Goal: Task Accomplishment & Management: Use online tool/utility

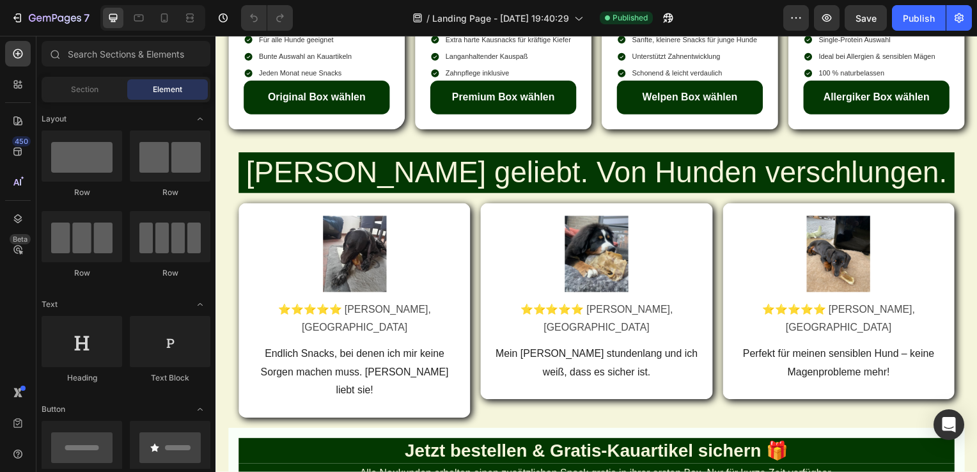
scroll to position [1156, 0]
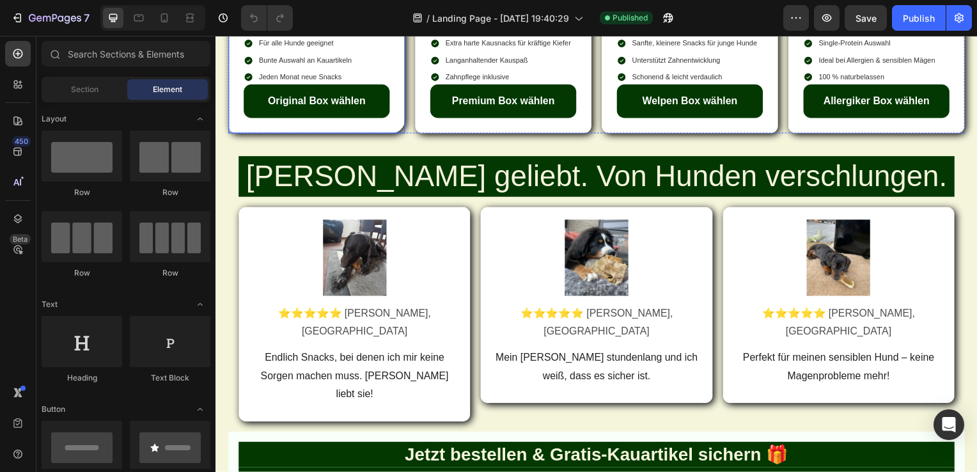
click at [387, 118] on div "Image Original Box Heading Für alle Hunde geeignet Bunte Auswahl an Kauartikeln…" at bounding box center [317, 60] width 147 height 116
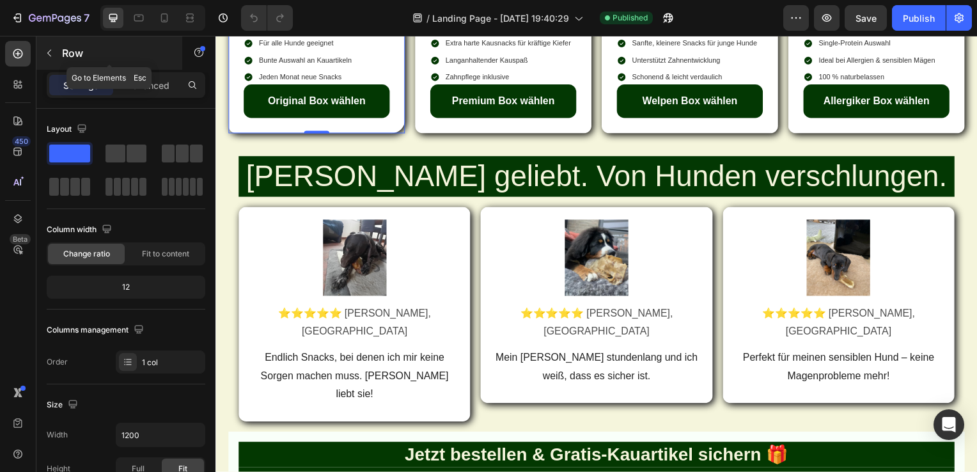
click at [42, 56] on button "button" at bounding box center [49, 53] width 20 height 20
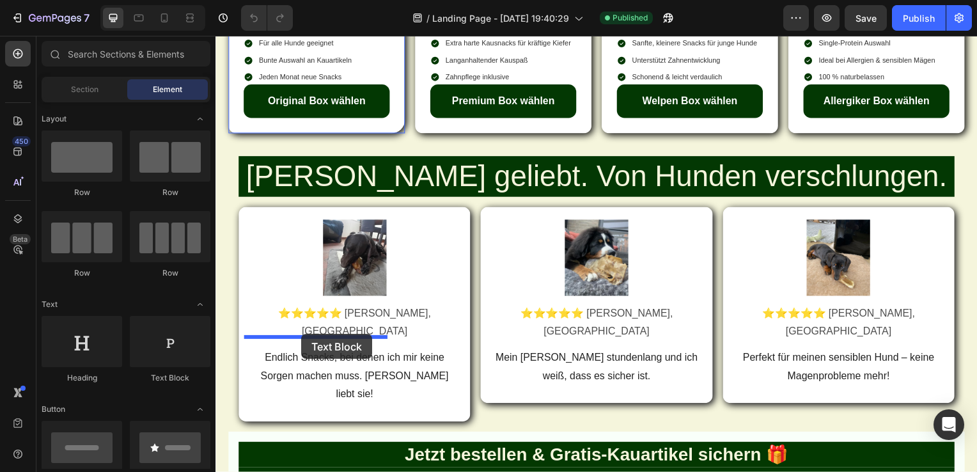
drag, startPoint x: 382, startPoint y: 394, endPoint x: 302, endPoint y: 336, distance: 98.9
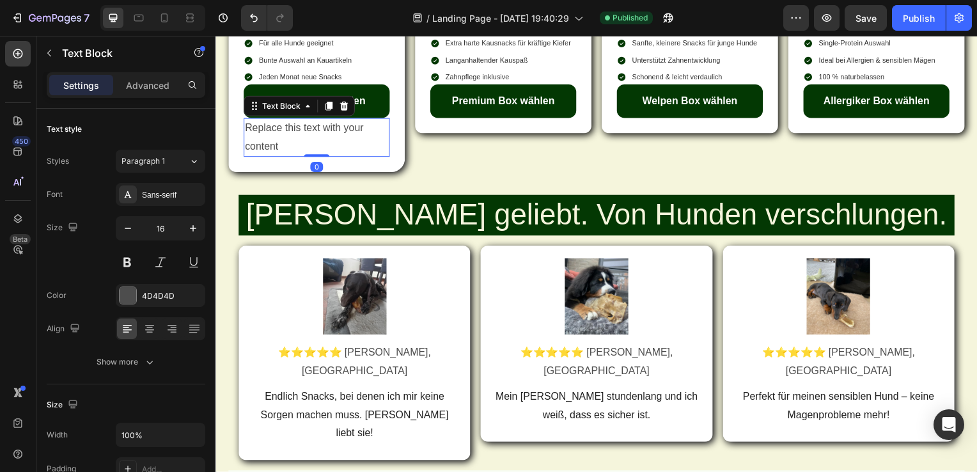
click at [355, 159] on div "Replace this text with your content" at bounding box center [317, 139] width 147 height 40
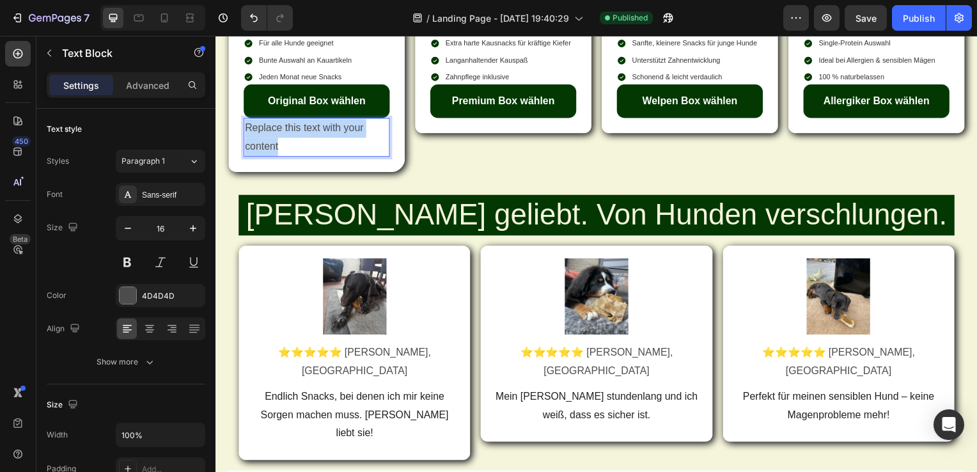
drag, startPoint x: 306, startPoint y: 373, endPoint x: 244, endPoint y: 345, distance: 67.8
click at [245, 157] on p "Replace this text with your content" at bounding box center [317, 138] width 144 height 37
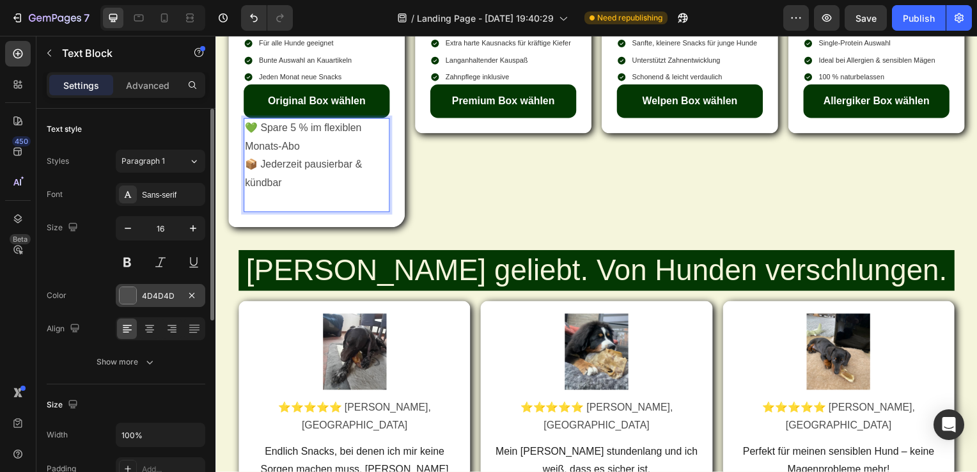
click at [137, 293] on div "4D4D4D" at bounding box center [161, 295] width 90 height 23
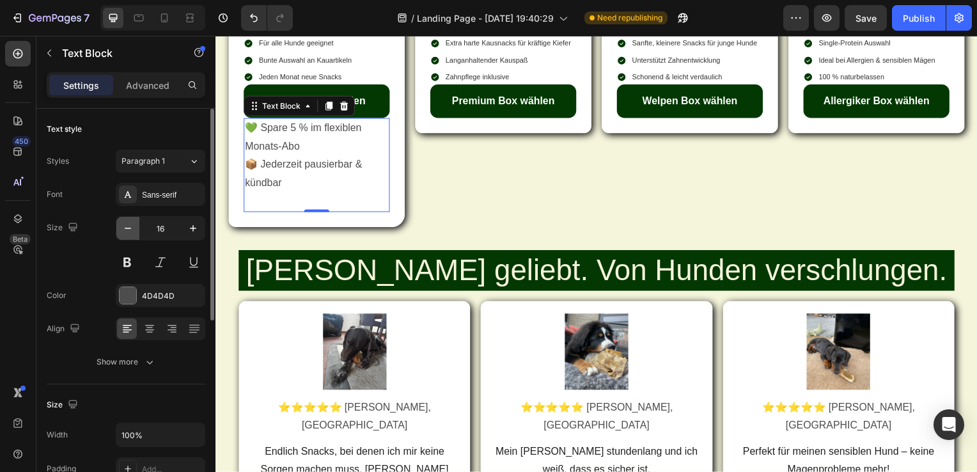
click at [131, 230] on icon "button" at bounding box center [127, 228] width 13 height 13
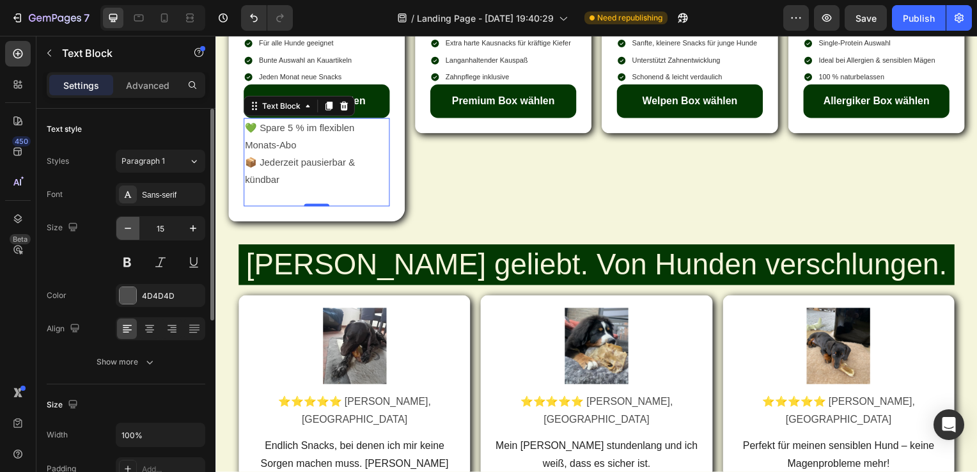
click at [131, 230] on icon "button" at bounding box center [127, 228] width 13 height 13
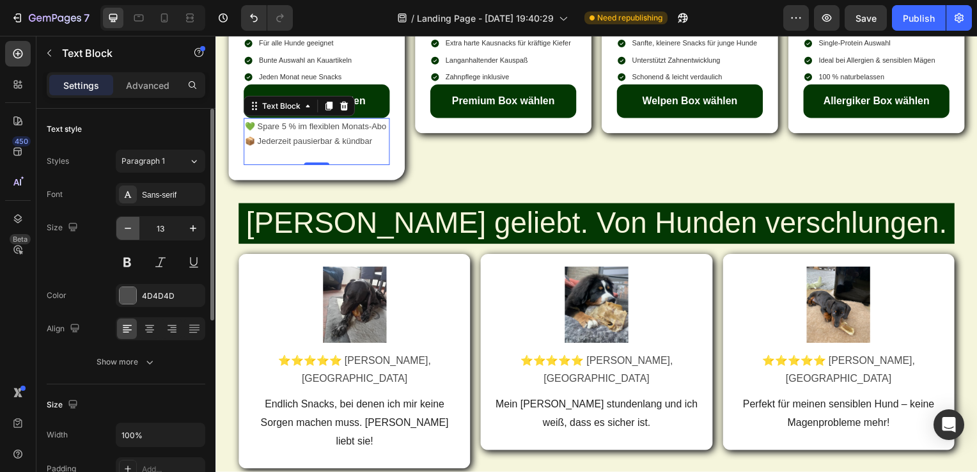
click at [128, 229] on icon "button" at bounding box center [127, 228] width 13 height 13
type input "12"
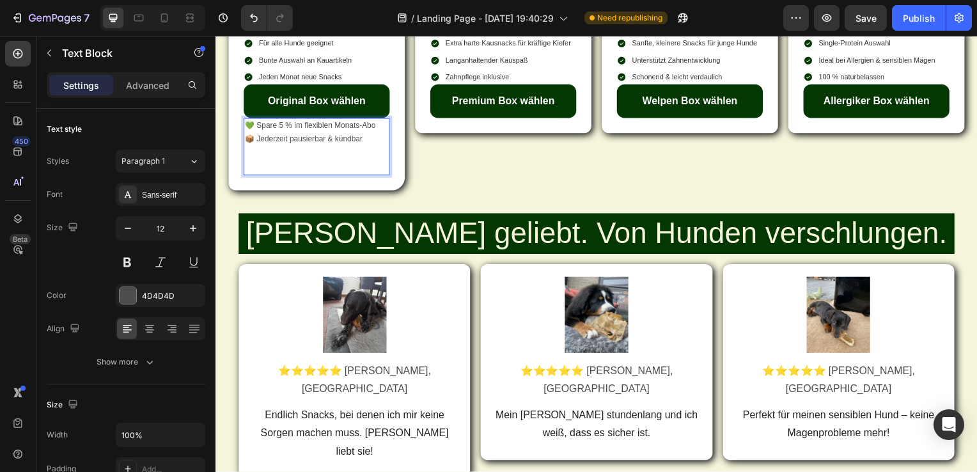
click at [264, 175] on p "💚 Spare 5 % im flexiblen Monats-Abo 📦 Jederzeit pausierbar & kündbar" at bounding box center [317, 147] width 144 height 55
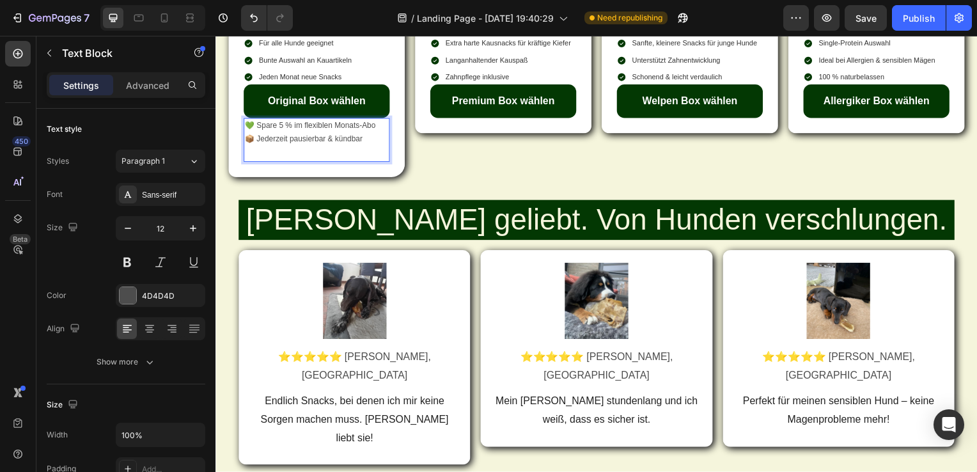
click at [264, 162] on p "💚 Spare 5 % im flexiblen Monats-Abo 📦 Jederzeit pausierbar & kündbar" at bounding box center [317, 141] width 144 height 42
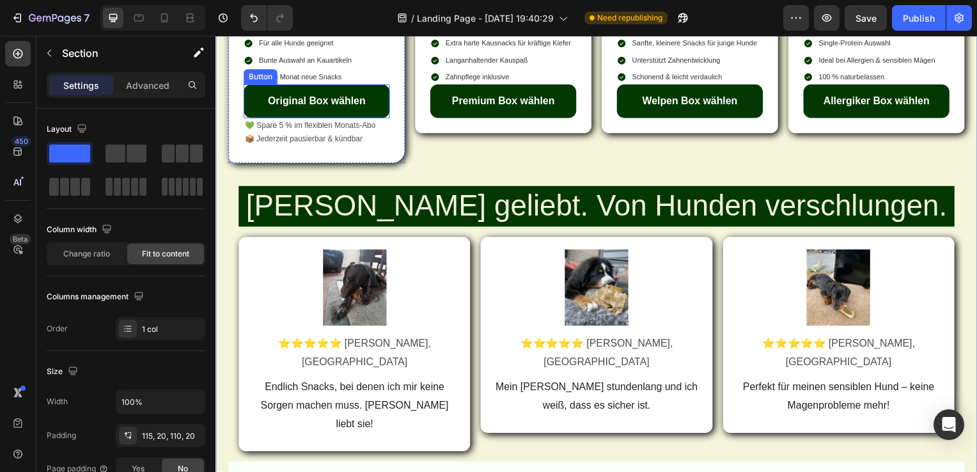
click at [326, 119] on link "Original Box wählen" at bounding box center [317, 102] width 147 height 34
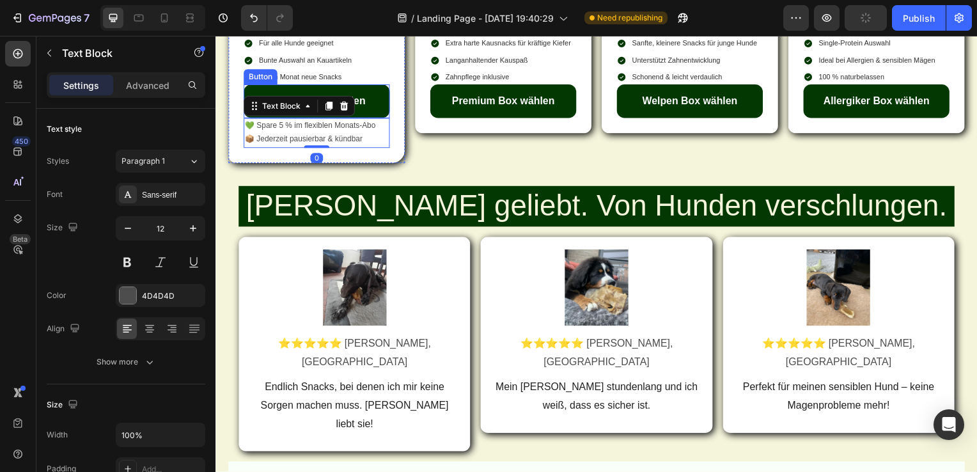
click at [381, 119] on link "Original Box wählen" at bounding box center [317, 102] width 147 height 34
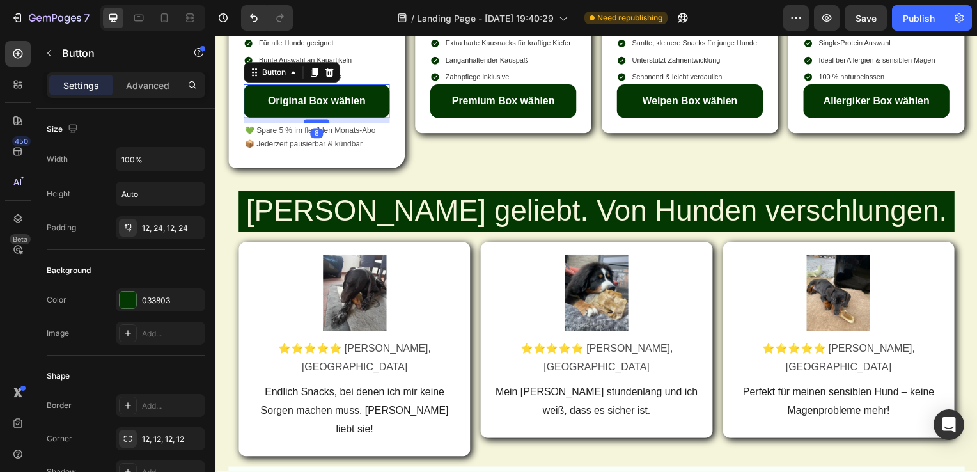
click at [317, 124] on div at bounding box center [317, 122] width 26 height 4
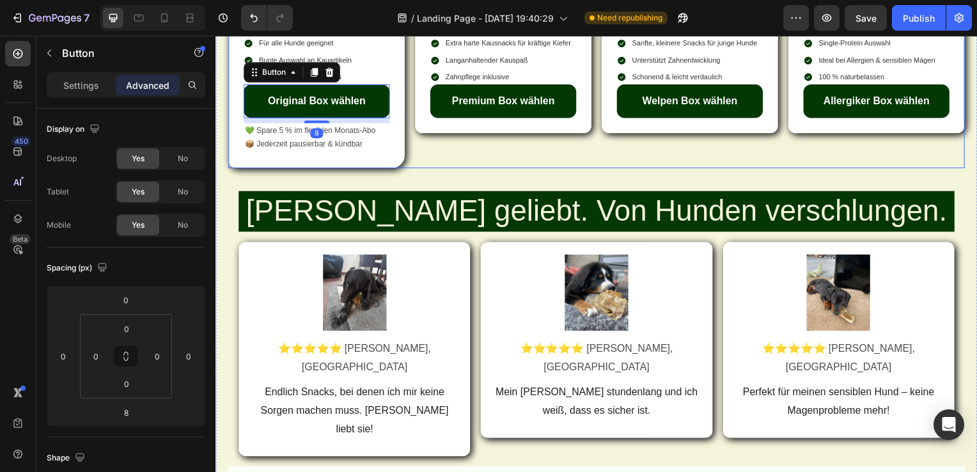
click at [497, 169] on div "Image Premium Box Heading Extra harte Kausnacks für kräftige Kiefer Langanhalte…" at bounding box center [505, 78] width 178 height 182
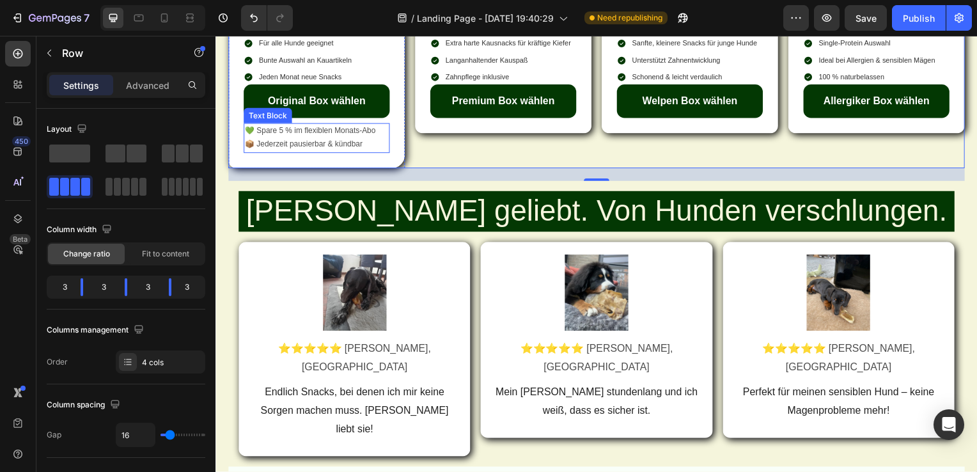
click at [295, 153] on p "💚 Spare 5 % im flexiblen Monats-Abo 📦 Jederzeit pausierbar & kündbar" at bounding box center [317, 138] width 144 height 27
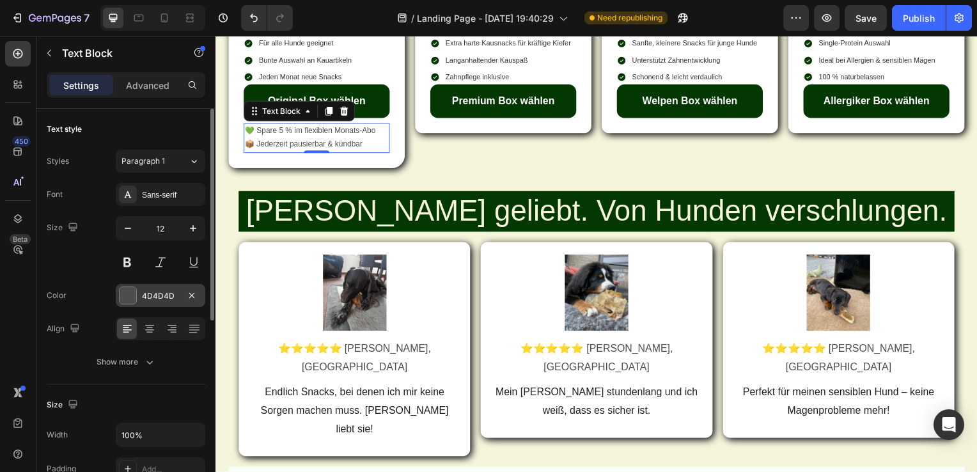
click at [142, 293] on div "4D4D4D" at bounding box center [160, 296] width 37 height 12
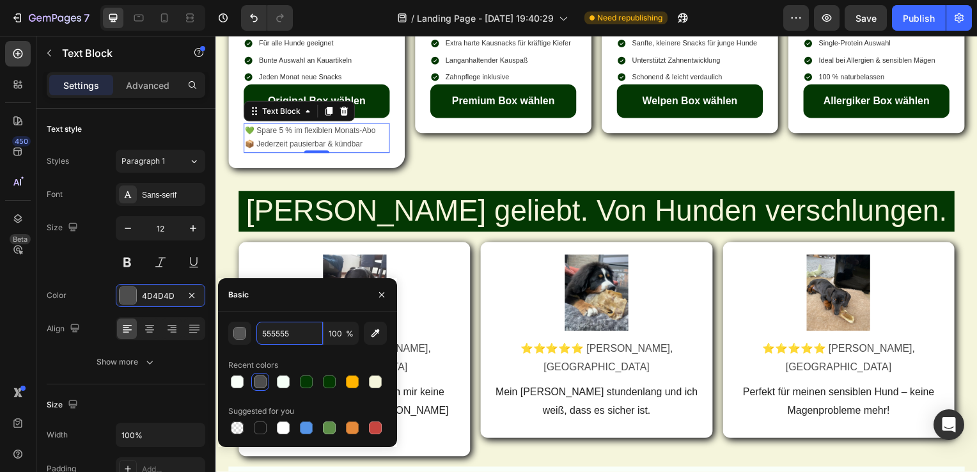
type input "555555"
click at [276, 311] on div "555555 100 % Recent colors Suggested for you" at bounding box center [307, 379] width 179 height 136
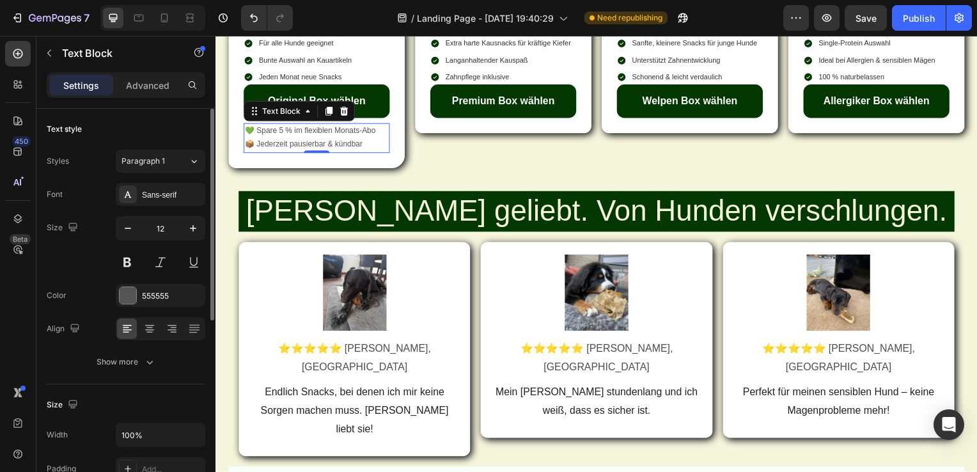
click at [82, 273] on div "Font Sans-serif Size 12 Color 555555 Align Show more" at bounding box center [126, 278] width 159 height 191
click at [329, 116] on icon at bounding box center [329, 111] width 7 height 9
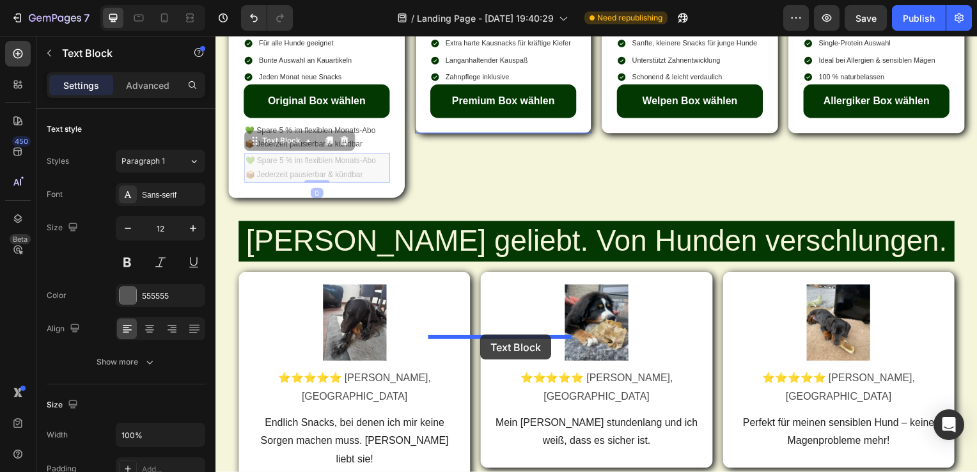
drag, startPoint x: 277, startPoint y: 365, endPoint x: 482, endPoint y: 337, distance: 207.2
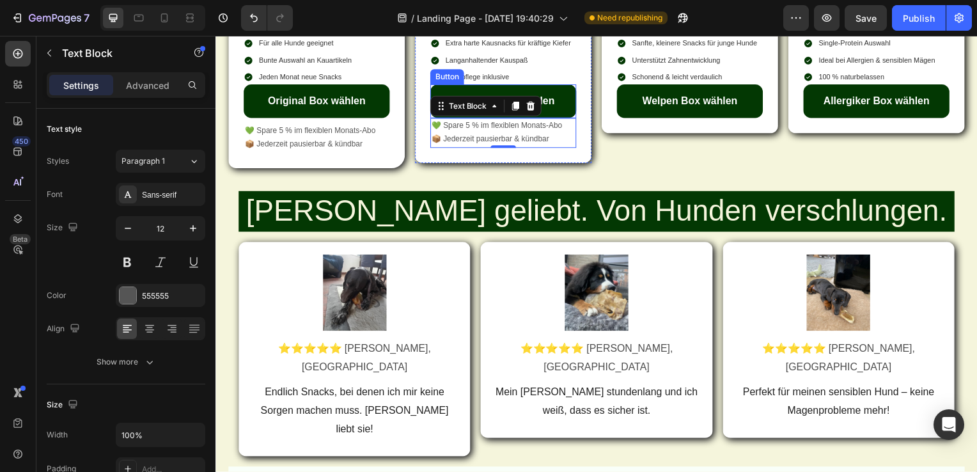
click at [526, 119] on link "Premium Box wählen" at bounding box center [505, 102] width 147 height 34
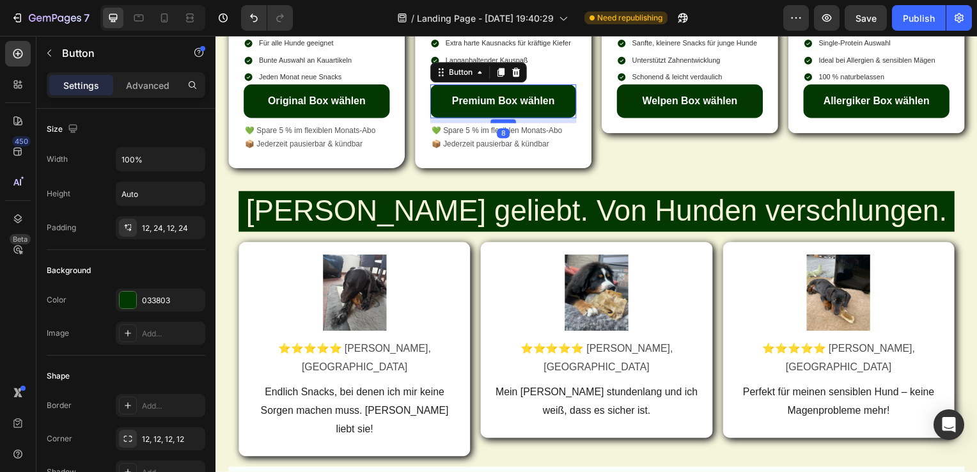
click at [505, 124] on div at bounding box center [505, 122] width 26 height 4
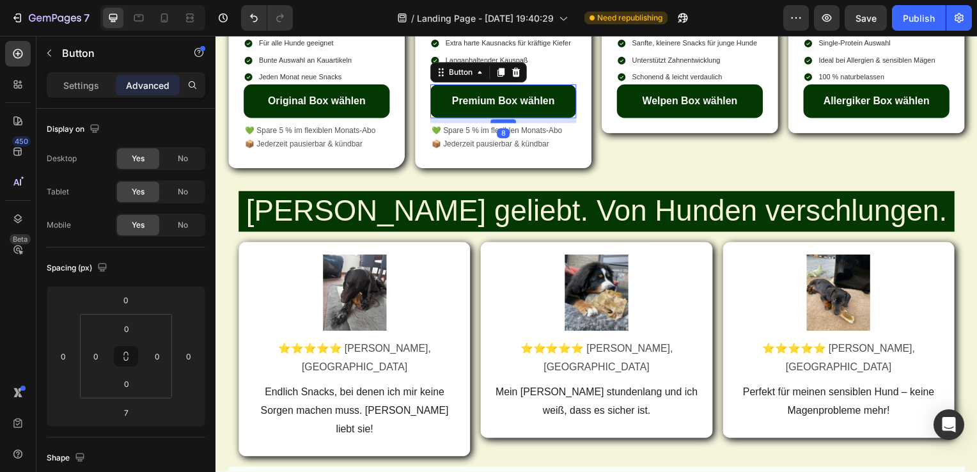
click at [505, 124] on div at bounding box center [505, 122] width 26 height 4
type input "8"
click at [527, 153] on p "💚 Spare 5 % im flexiblen Monats-Abo 📦 Jederzeit pausierbar & kündbar" at bounding box center [505, 138] width 144 height 27
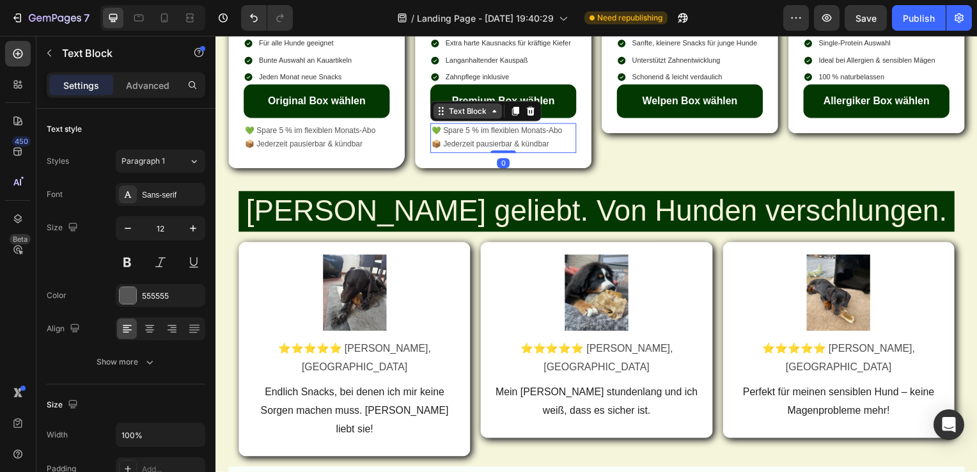
click at [474, 118] on div "Text Block" at bounding box center [469, 112] width 43 height 12
click at [513, 117] on icon at bounding box center [517, 112] width 10 height 10
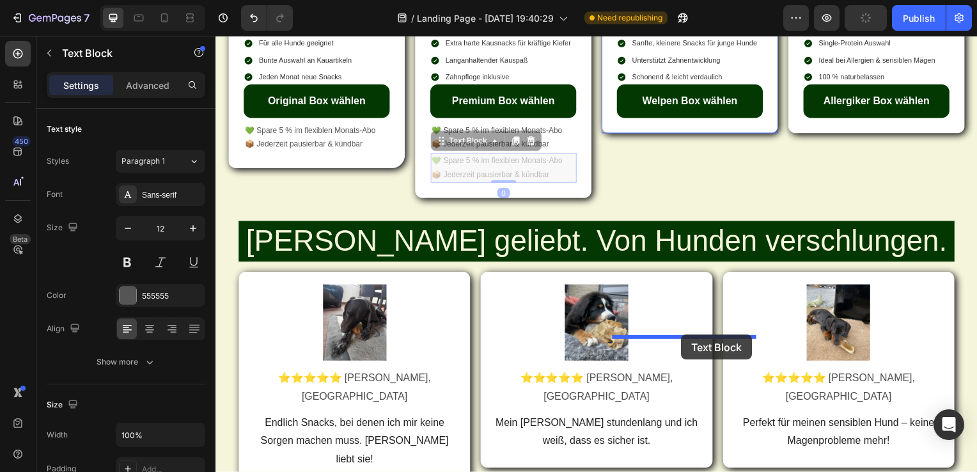
drag, startPoint x: 468, startPoint y: 364, endPoint x: 684, endPoint y: 338, distance: 217.7
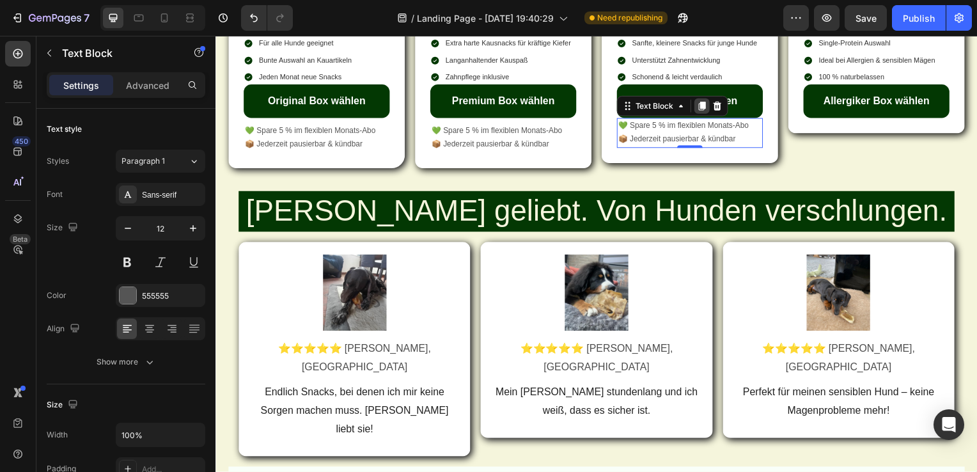
click at [701, 114] on div at bounding box center [705, 106] width 15 height 15
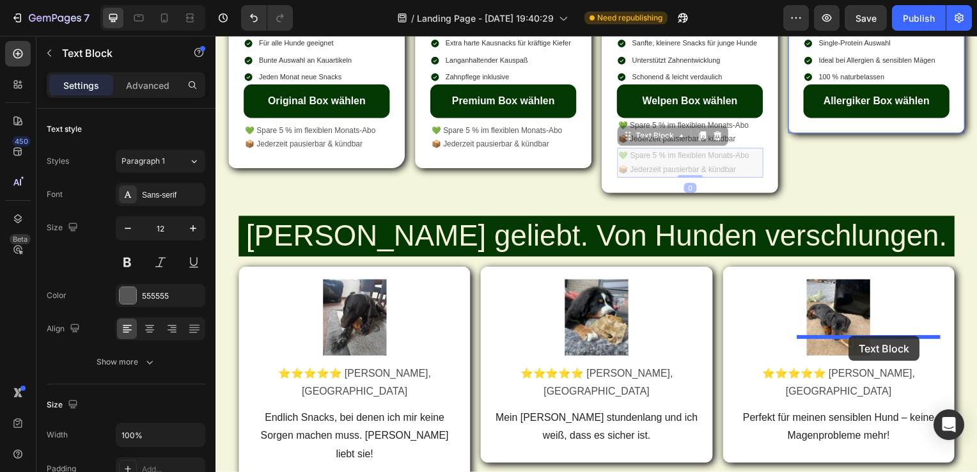
drag, startPoint x: 652, startPoint y: 362, endPoint x: 853, endPoint y: 338, distance: 202.8
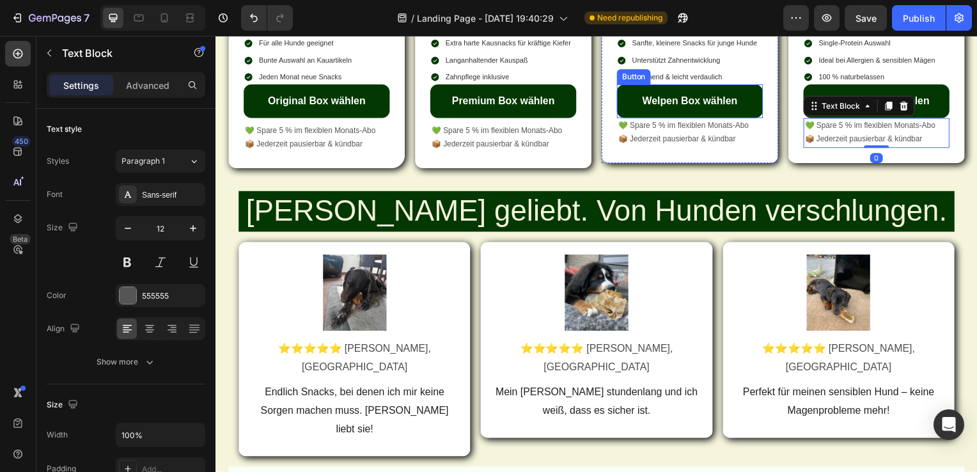
click at [691, 119] on link "Welpen Box wählen" at bounding box center [693, 102] width 147 height 34
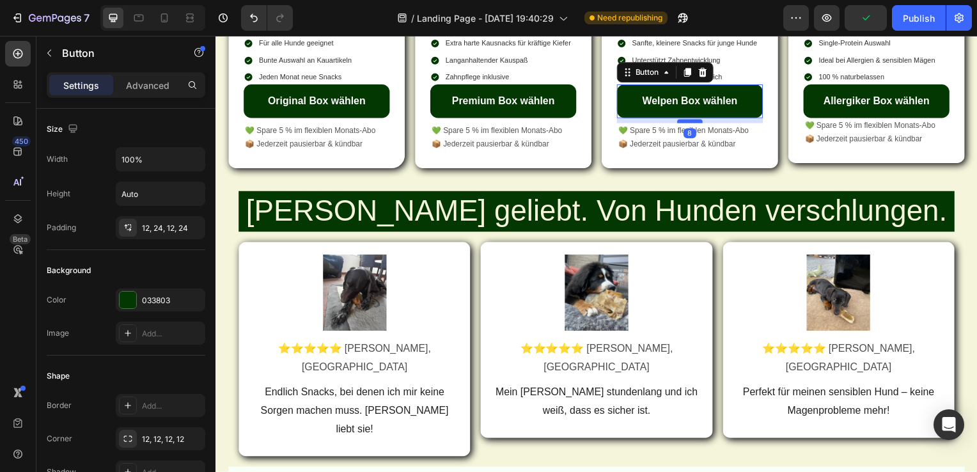
click at [689, 124] on div at bounding box center [693, 122] width 26 height 4
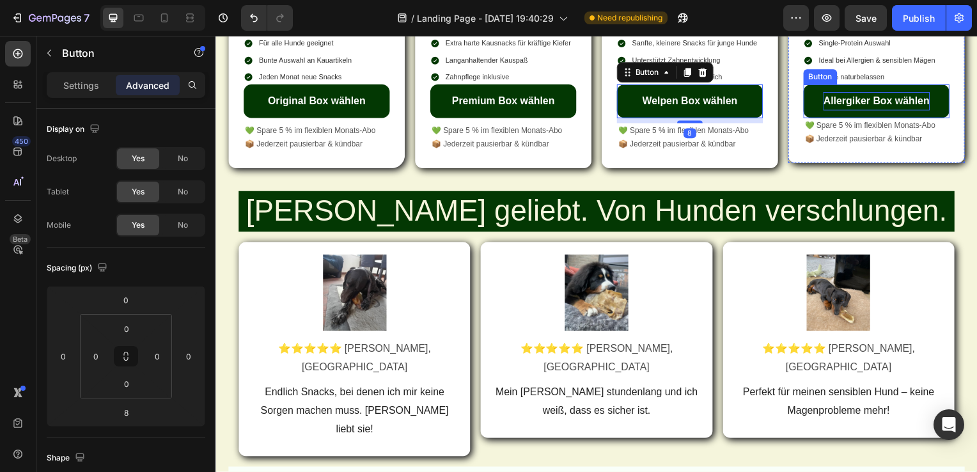
click at [884, 111] on p "Allergiker Box wählen" at bounding box center [880, 102] width 107 height 19
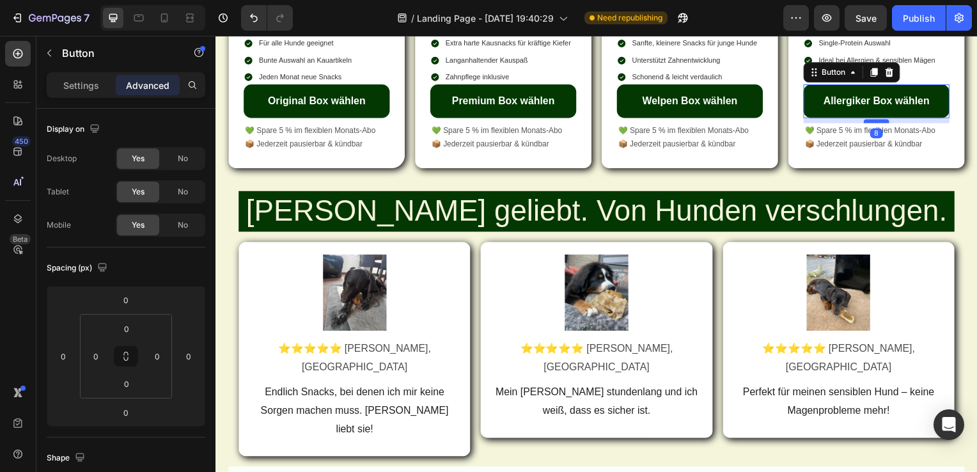
click at [875, 124] on div at bounding box center [881, 122] width 26 height 4
type input "8"
click at [339, 153] on p "💚 Spare 5 % im flexiblen Monats-Abo 📦 Jederzeit pausierbar & kündbar" at bounding box center [317, 138] width 144 height 27
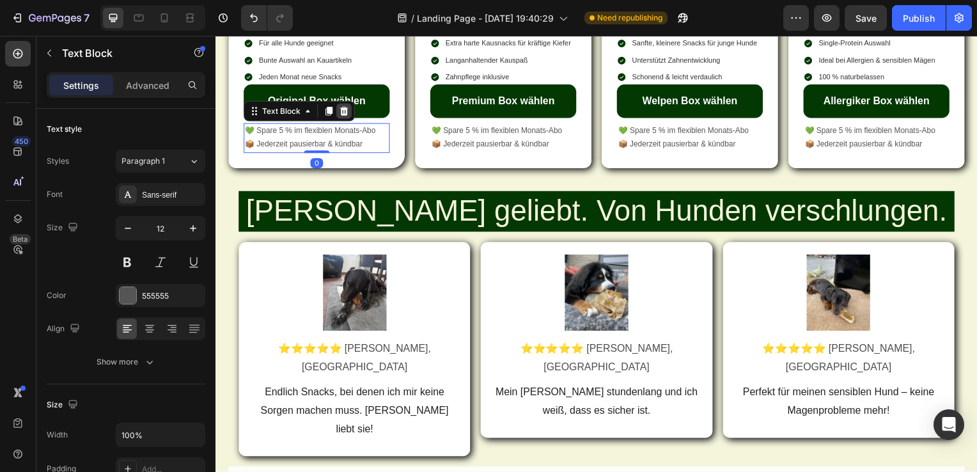
click at [343, 116] on icon at bounding box center [345, 111] width 8 height 9
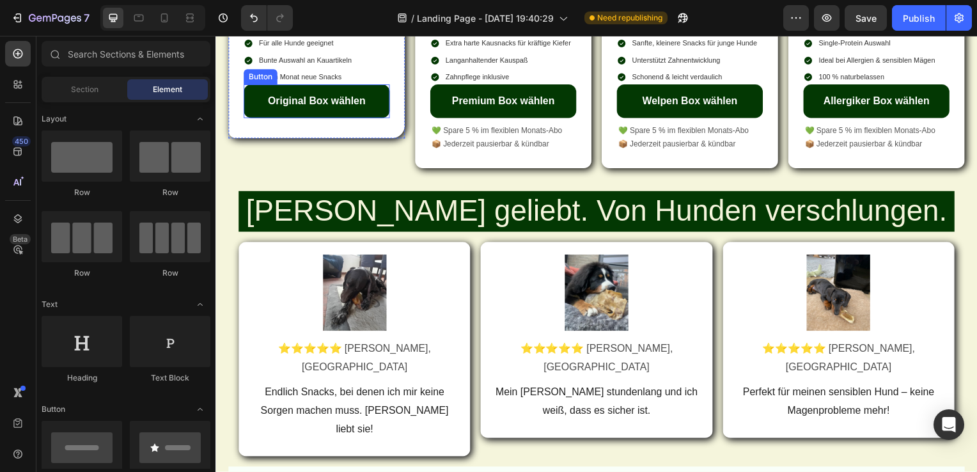
click at [314, 119] on link "Original Box wählen" at bounding box center [317, 102] width 147 height 34
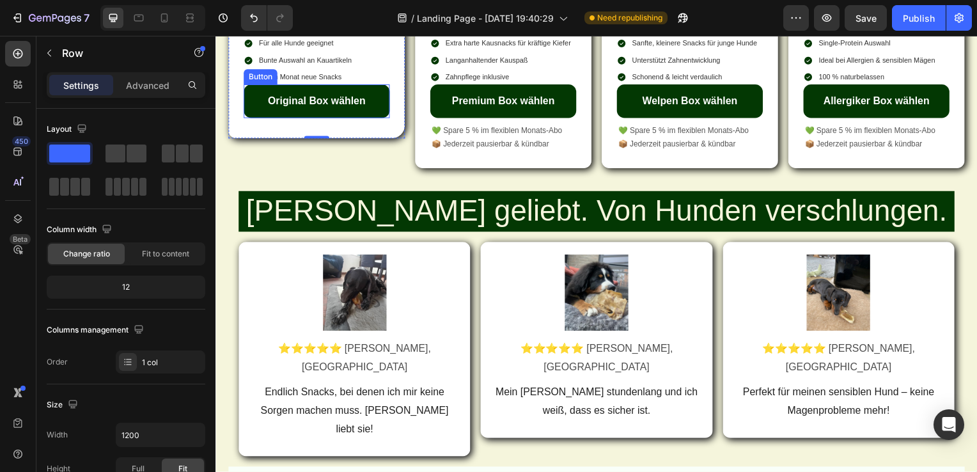
click at [321, 119] on link "Original Box wählen" at bounding box center [317, 102] width 147 height 34
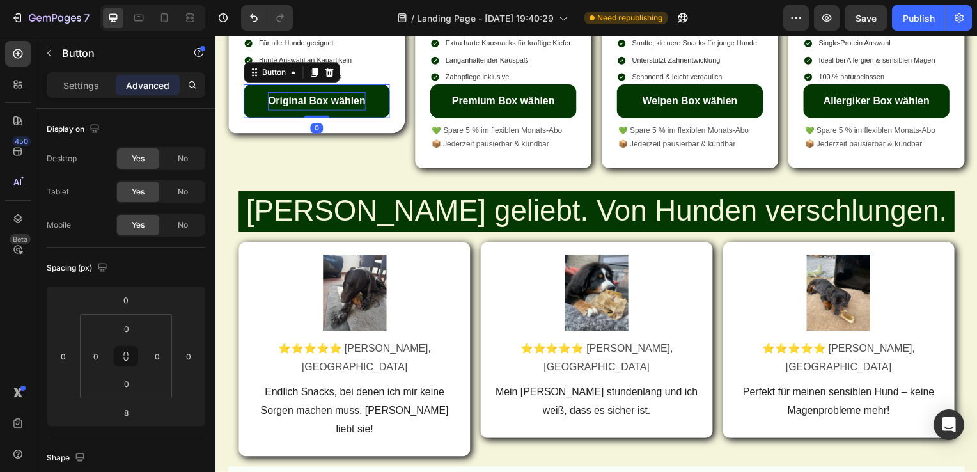
drag, startPoint x: 320, startPoint y: 342, endPoint x: 320, endPoint y: 330, distance: 12.2
click at [320, 119] on div "Original Box wählen Button 0" at bounding box center [317, 102] width 147 height 34
type input "0"
click at [521, 153] on p "💚 Spare 5 % im flexiblen Monats-Abo 📦 Jederzeit pausierbar & kündbar" at bounding box center [505, 138] width 144 height 27
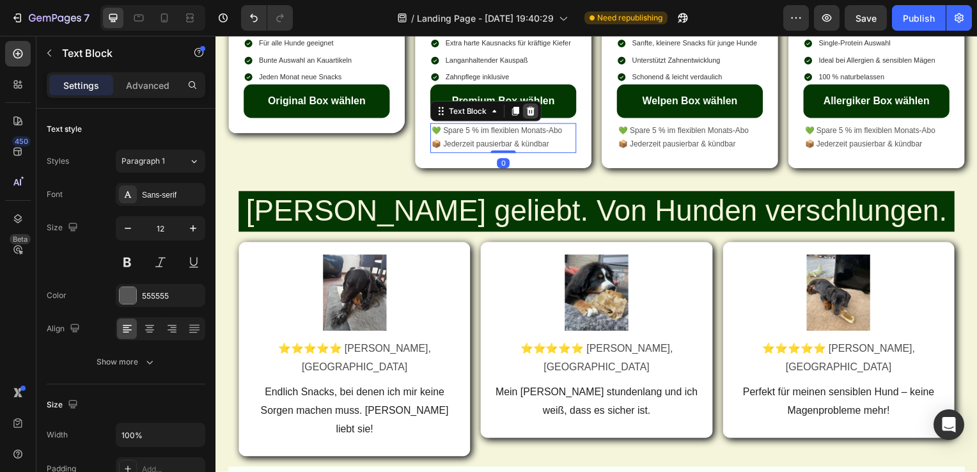
click at [533, 117] on icon at bounding box center [532, 112] width 10 height 10
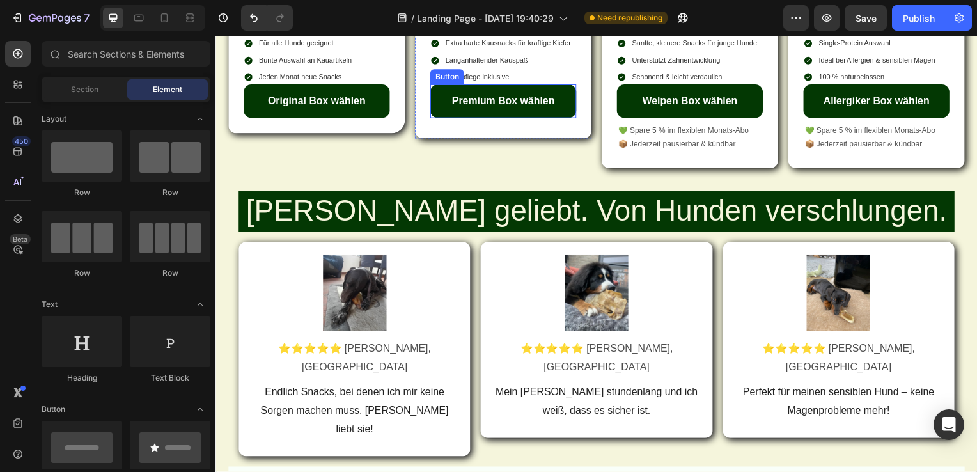
click at [513, 119] on link "Premium Box wählen" at bounding box center [505, 102] width 147 height 34
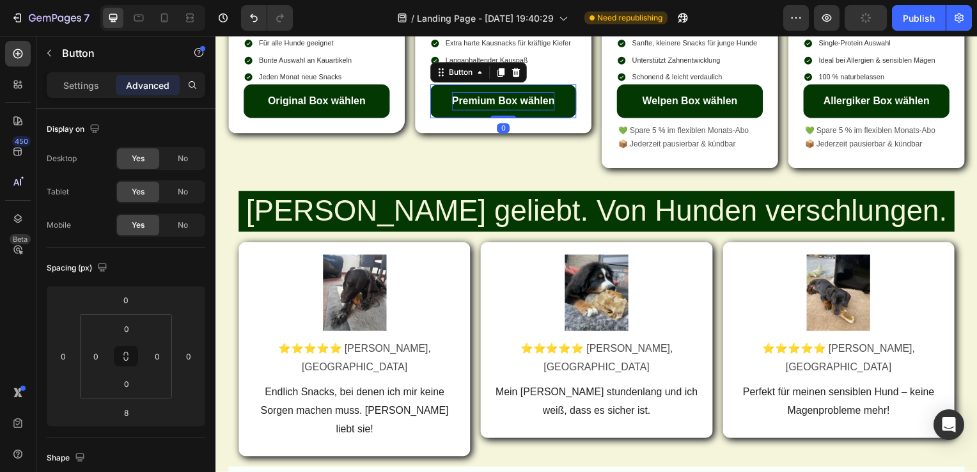
drag, startPoint x: 504, startPoint y: 344, endPoint x: 503, endPoint y: 328, distance: 16.0
click at [503, 119] on div "Premium Box wählen Button 0" at bounding box center [505, 102] width 147 height 34
type input "0"
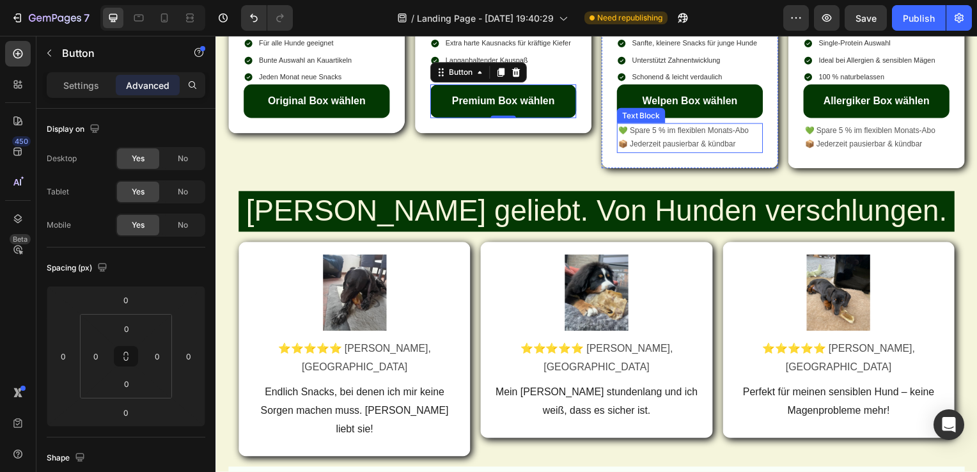
click at [690, 153] on p "💚 Spare 5 % im flexiblen Monats-Abo 📦 Jederzeit pausierbar & kündbar" at bounding box center [693, 138] width 144 height 27
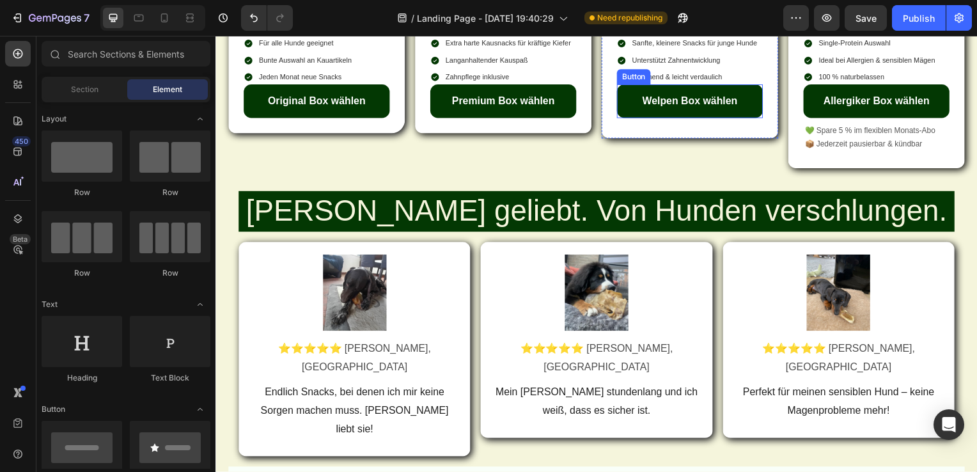
click at [685, 119] on link "Welpen Box wählen" at bounding box center [693, 102] width 147 height 34
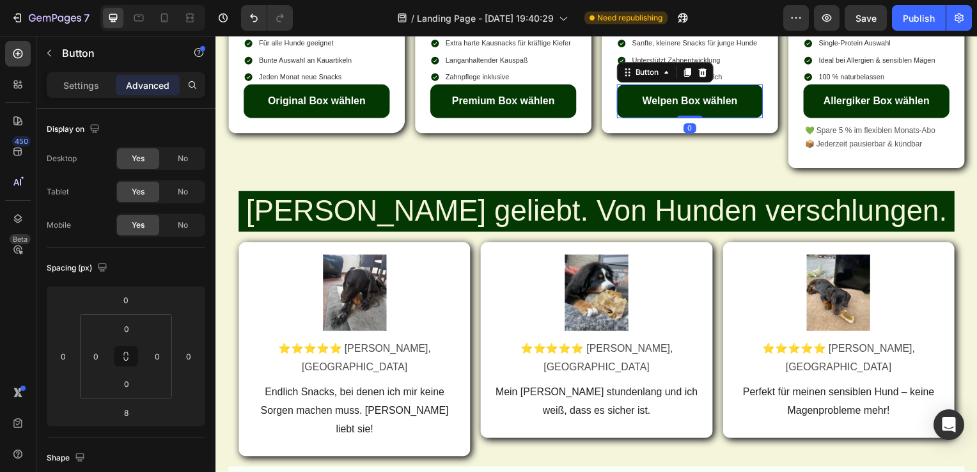
drag, startPoint x: 685, startPoint y: 342, endPoint x: 685, endPoint y: 332, distance: 10.2
click at [685, 119] on div "Welpen Box wählen Button 0" at bounding box center [693, 102] width 147 height 34
type input "0"
click at [898, 153] on p "💚 Spare 5 % im flexiblen Monats-Abo 📦 Jederzeit pausierbar & kündbar" at bounding box center [881, 138] width 144 height 27
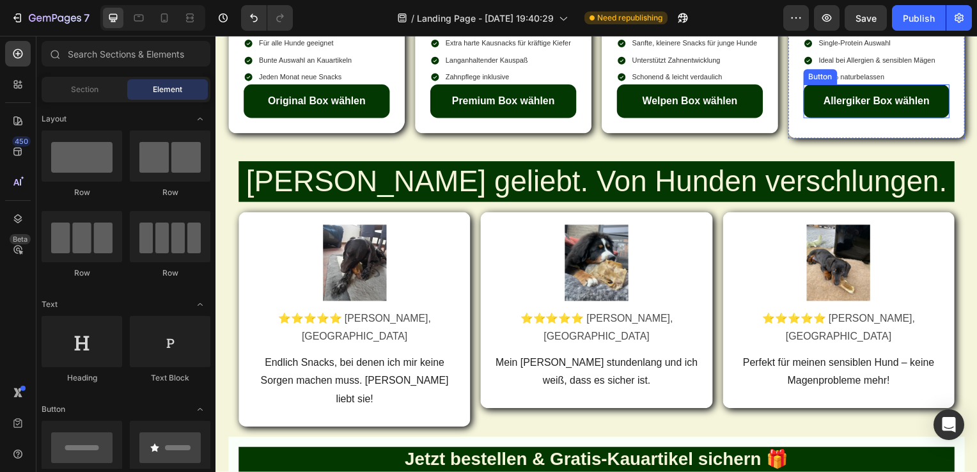
click at [882, 119] on link "Allergiker Box wählen" at bounding box center [881, 102] width 147 height 34
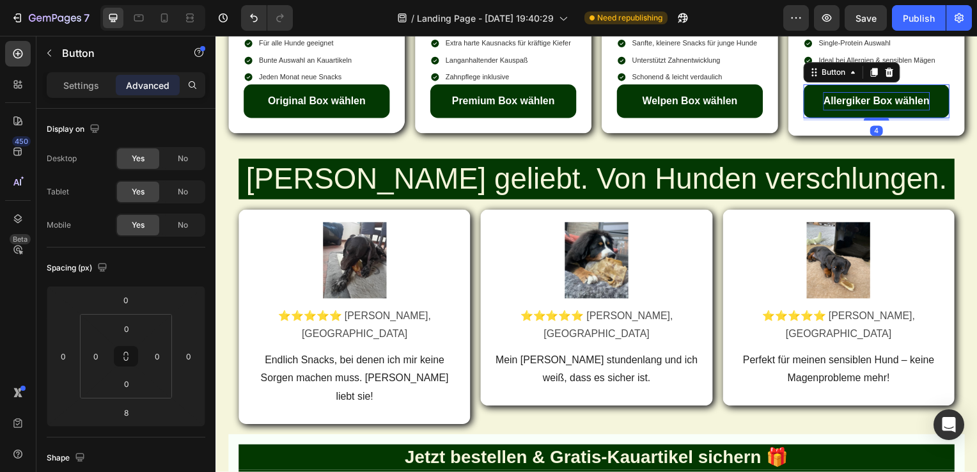
drag, startPoint x: 877, startPoint y: 343, endPoint x: 873, endPoint y: 327, distance: 16.4
click at [873, 119] on div "Allergiker Box wählen Button 4" at bounding box center [881, 102] width 147 height 34
type input "0"
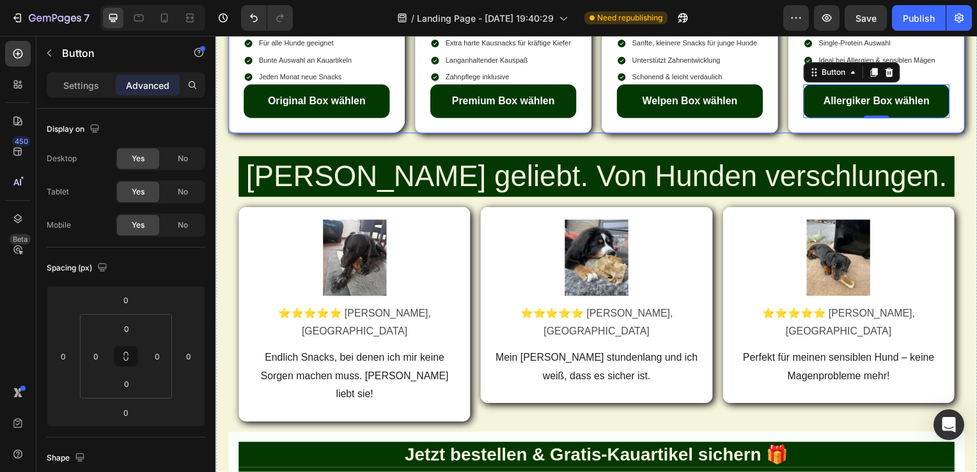
click at [390, 134] on div "Image Original Box Heading Für alle Hunde geeignet Bunte Auswahl an Kauartikeln…" at bounding box center [317, 60] width 178 height 147
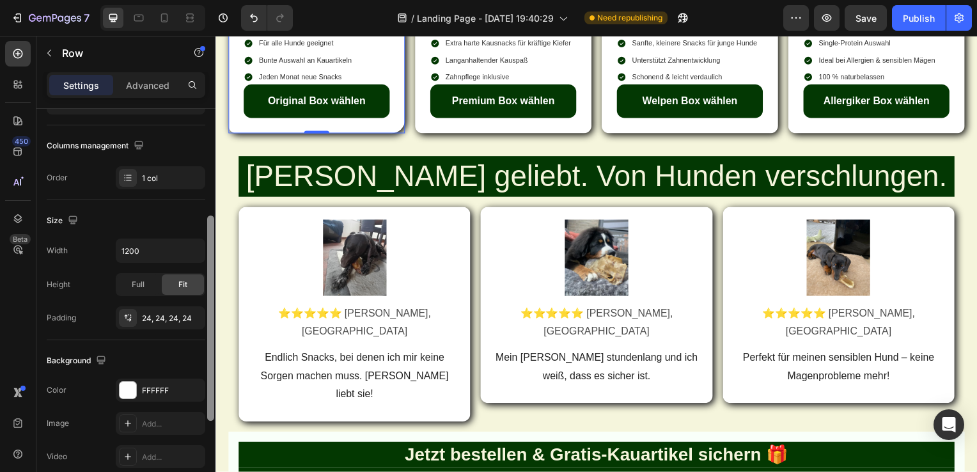
scroll to position [194, 0]
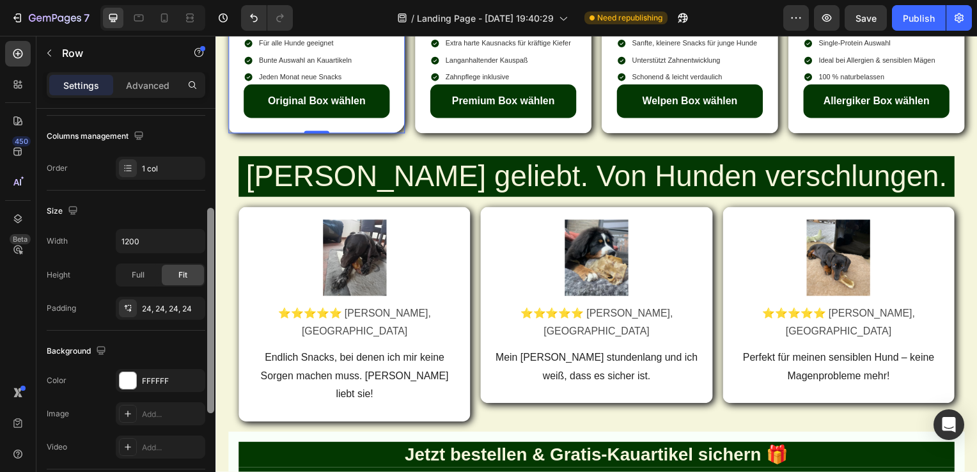
drag, startPoint x: 210, startPoint y: 245, endPoint x: 203, endPoint y: 345, distance: 100.0
click at [203, 345] on div "Layout Column width Change ratio Fit to content 12 Columns management Order 1 c…" at bounding box center [125, 309] width 179 height 400
click at [468, 134] on div "Image Premium Box Heading Extra harte Kausnacks für kräftige Kiefer Langanhalte…" at bounding box center [505, 60] width 178 height 147
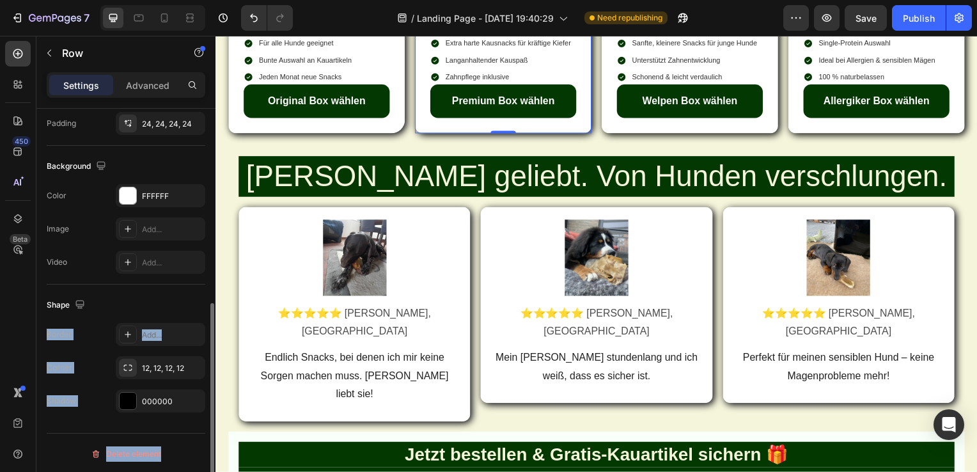
drag, startPoint x: 205, startPoint y: 253, endPoint x: 205, endPoint y: 286, distance: 33.3
click at [205, 286] on div "Layout Column width Change ratio Fit to content 12 Columns management Order 1 c…" at bounding box center [125, 309] width 179 height 400
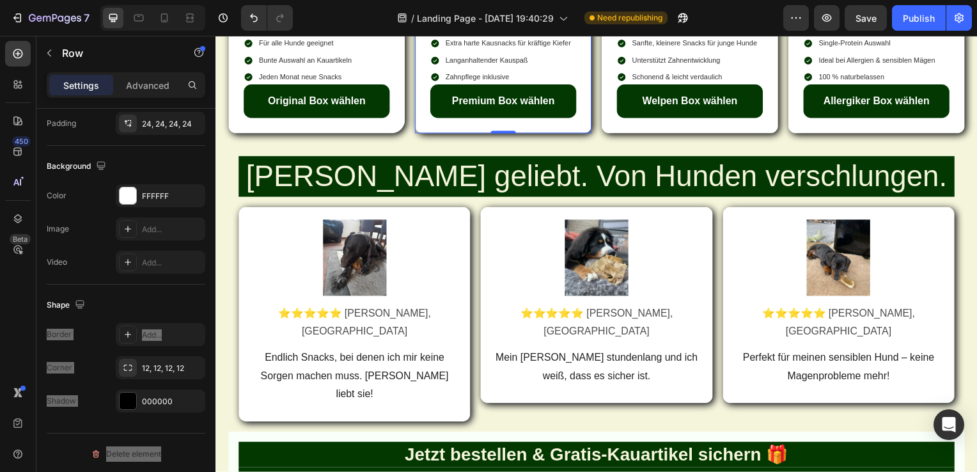
drag, startPoint x: 420, startPoint y: 322, endPoint x: 320, endPoint y: 345, distance: 102.4
click at [320, 134] on div "Image Original Box Heading Für alle Hunde geeignet Bunte Auswahl an Kauartikeln…" at bounding box center [317, 60] width 178 height 147
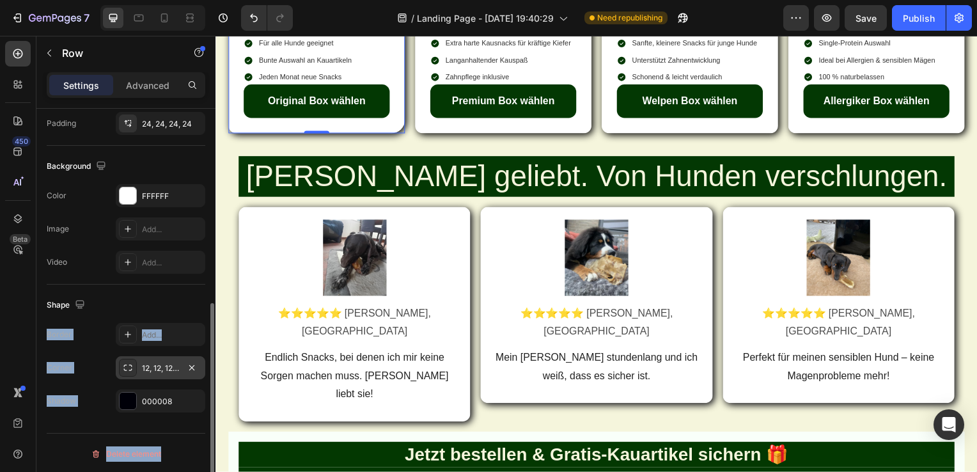
click at [171, 371] on div "12, 12, 12, 21" at bounding box center [160, 369] width 37 height 12
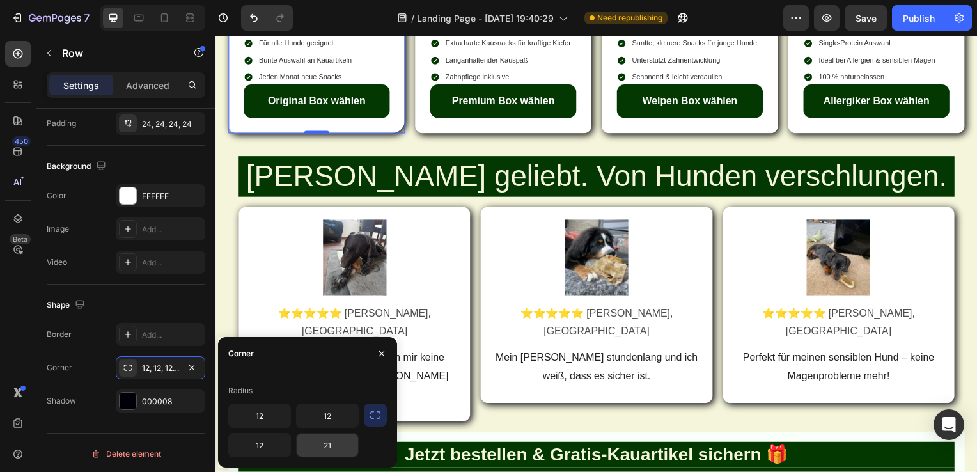
click at [328, 442] on input "21" at bounding box center [327, 444] width 61 height 23
type input "12"
click at [382, 414] on button "button" at bounding box center [375, 414] width 23 height 23
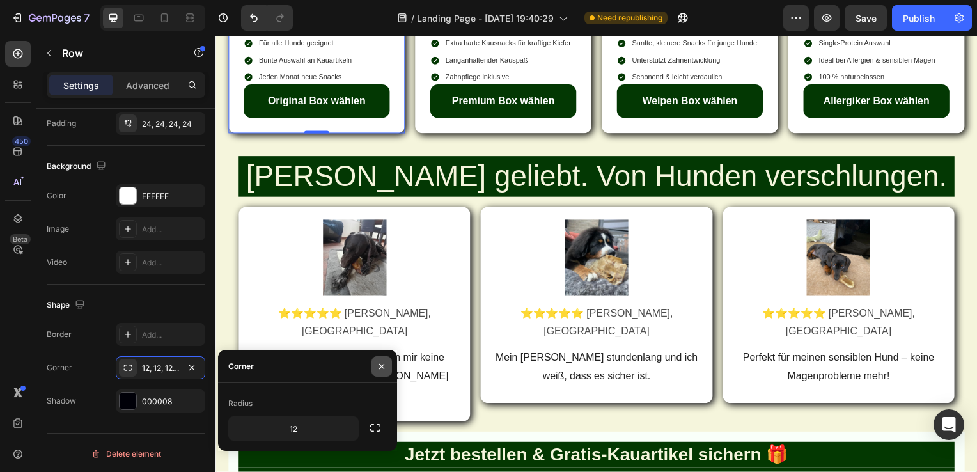
click at [380, 366] on icon "button" at bounding box center [382, 366] width 10 height 10
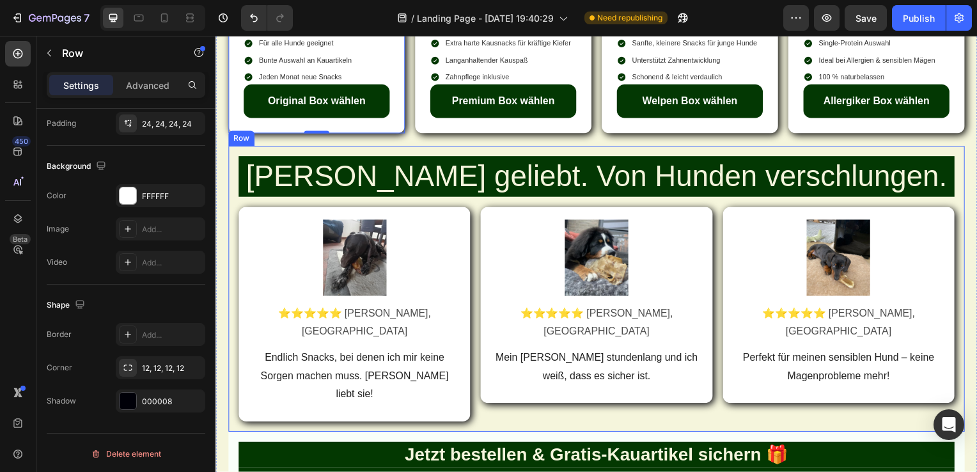
click at [402, 370] on div "[PERSON_NAME] geliebt. Von Hunden verschlungen. Heading Image ⭐⭐⭐⭐⭐ [PERSON_NAM…" at bounding box center [599, 291] width 742 height 288
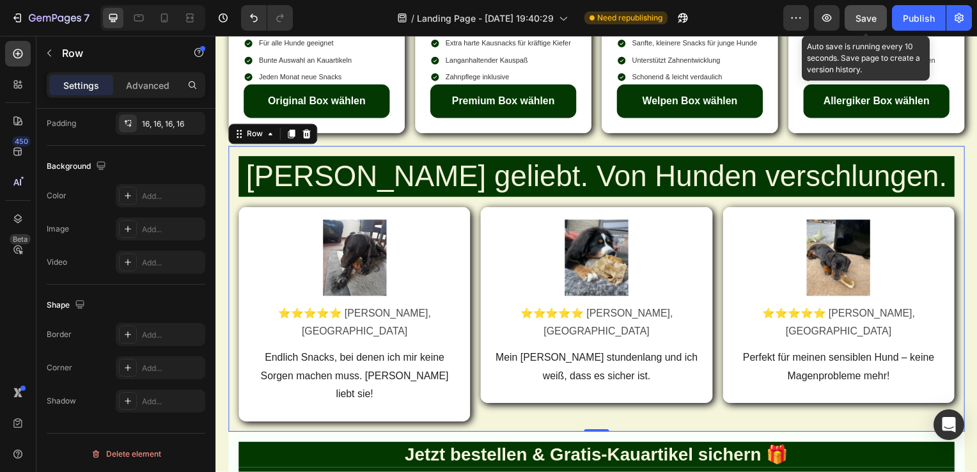
click at [868, 19] on span "Save" at bounding box center [865, 18] width 21 height 11
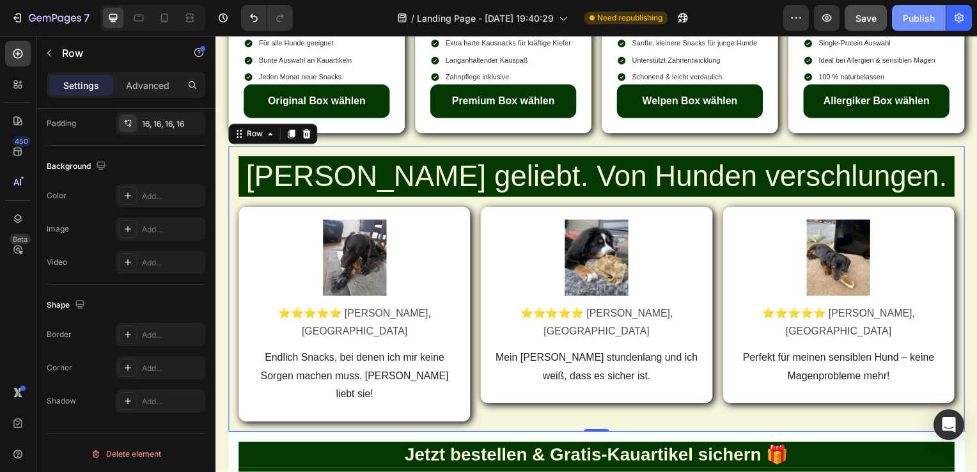
click at [913, 19] on div "Publish" at bounding box center [919, 18] width 32 height 13
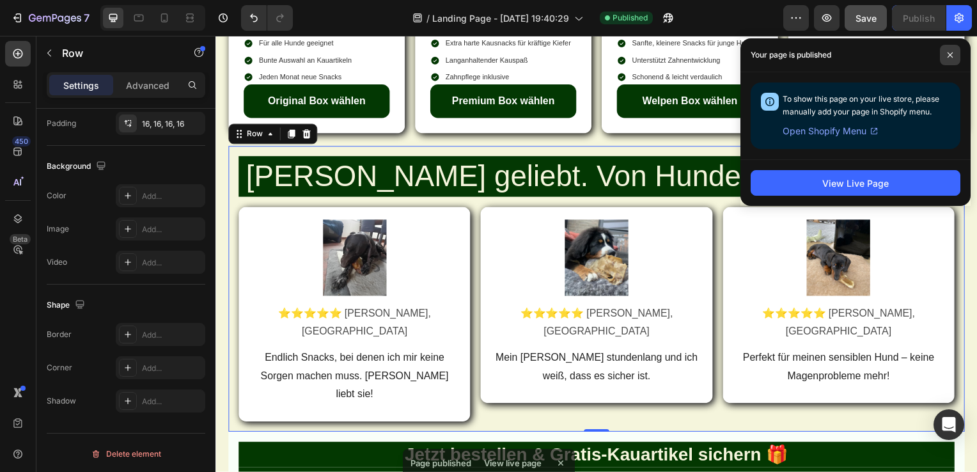
click at [956, 53] on span at bounding box center [950, 55] width 20 height 20
